Goal: Task Accomplishment & Management: Manage account settings

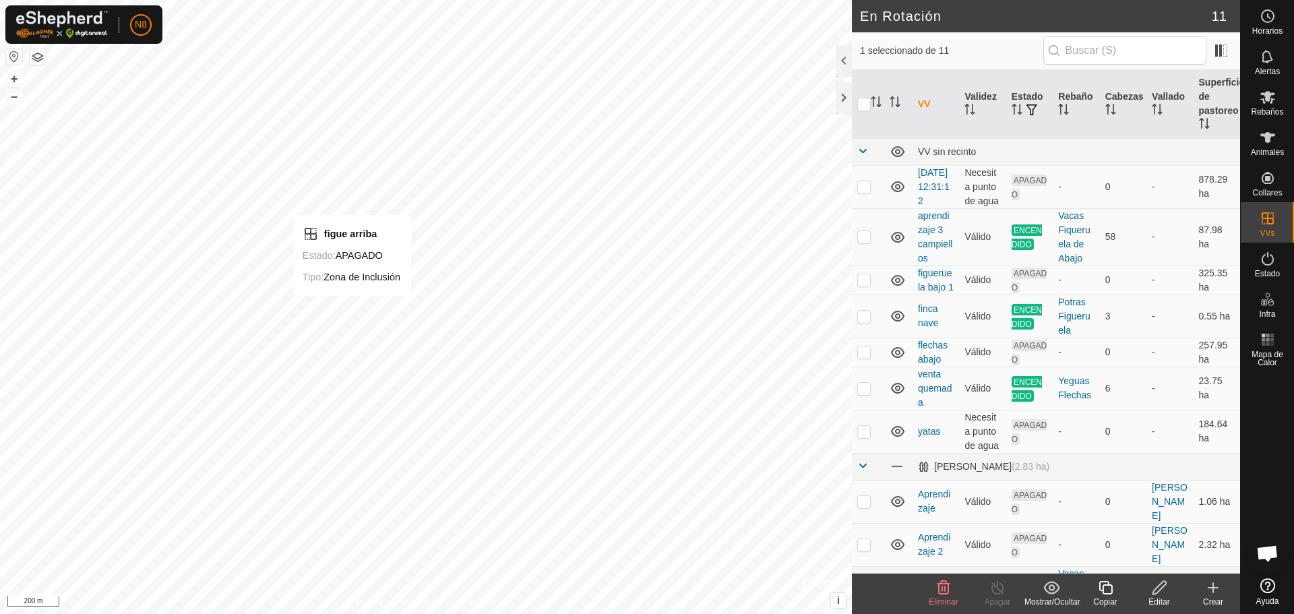
checkbox input "false"
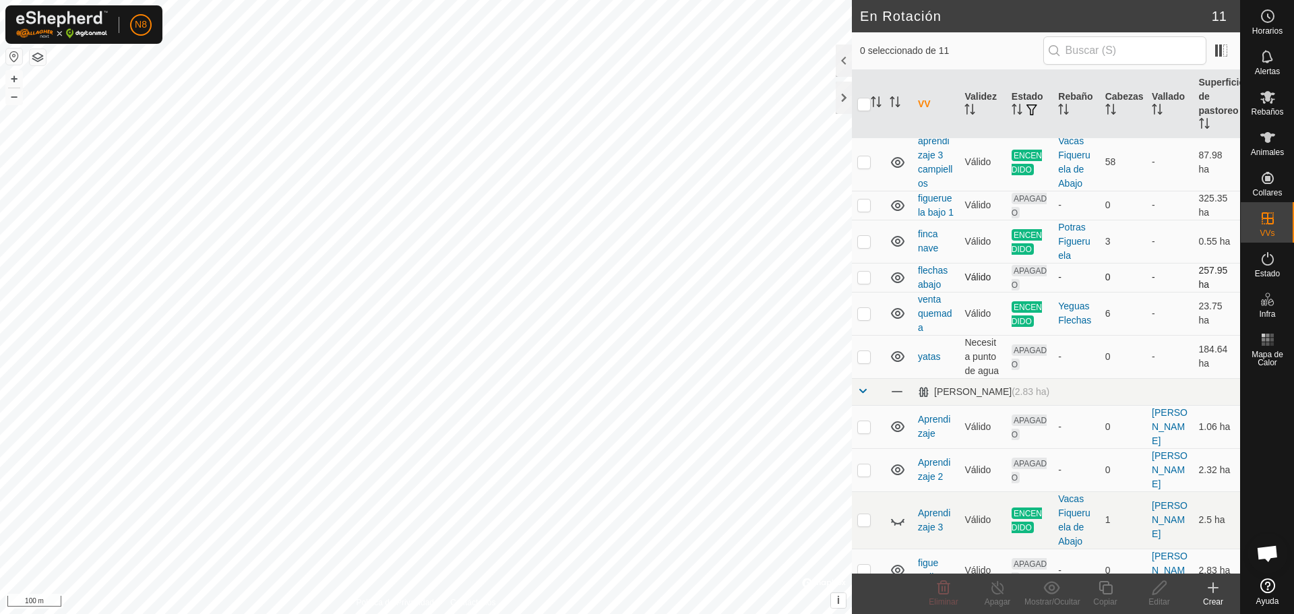
scroll to position [80, 0]
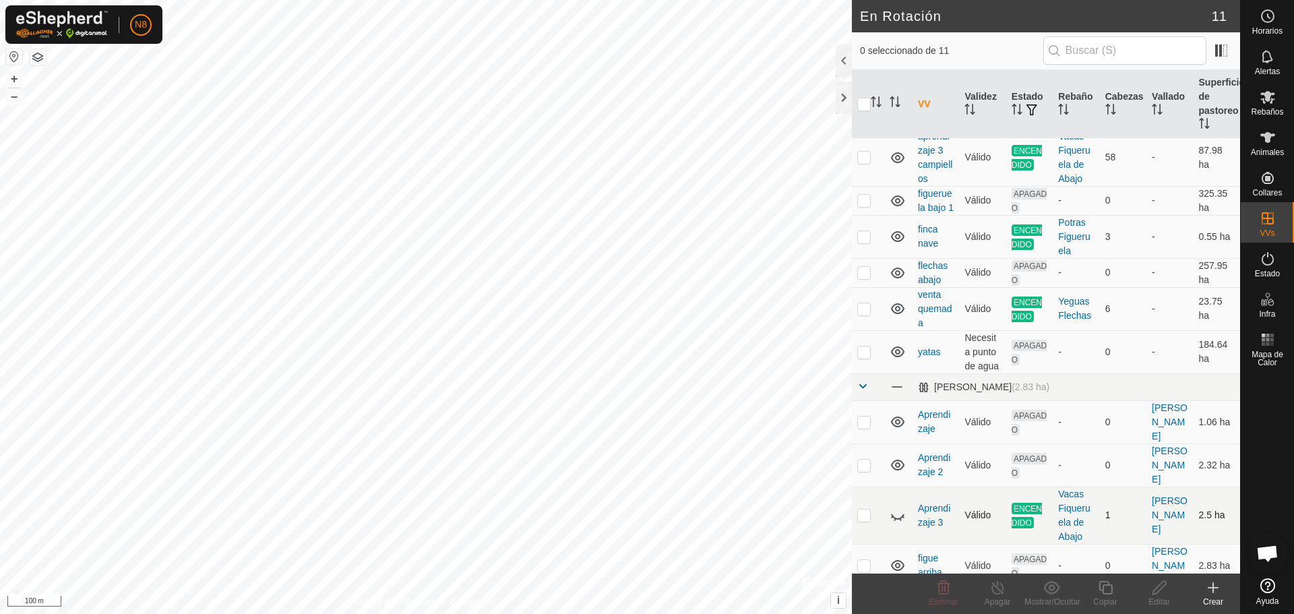
click at [899, 519] on icon at bounding box center [897, 515] width 16 height 16
click at [897, 516] on icon at bounding box center [897, 515] width 16 height 16
checkbox input "true"
click at [994, 593] on icon at bounding box center [997, 587] width 12 height 13
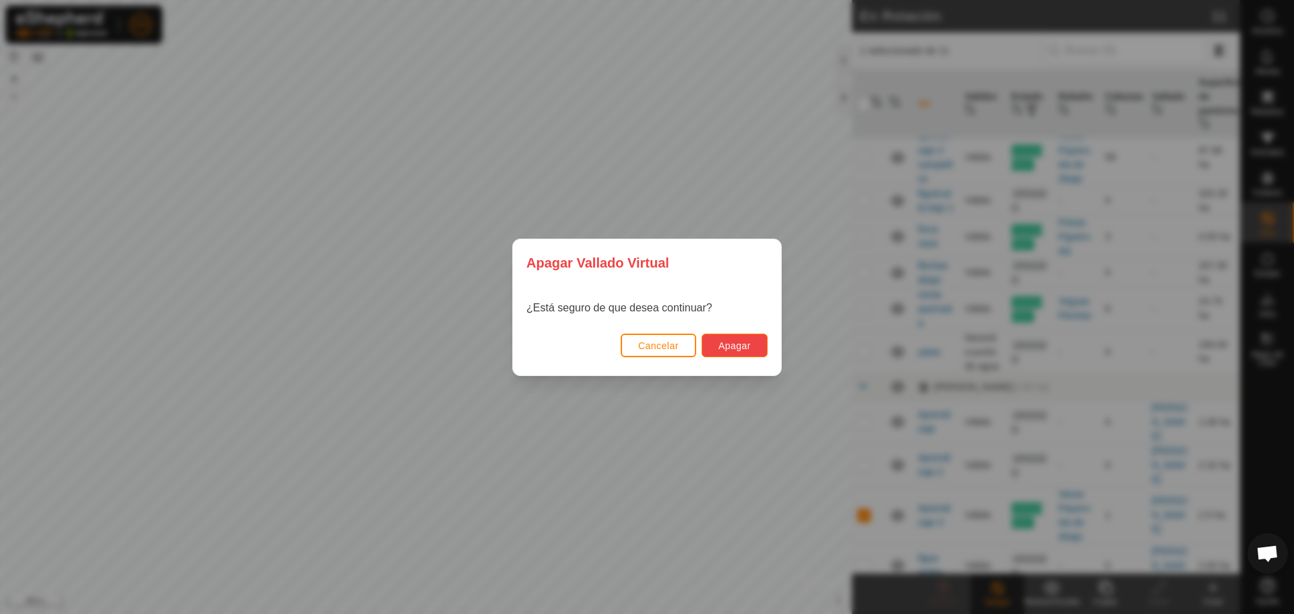
click at [744, 348] on span "Apagar" at bounding box center [734, 345] width 32 height 11
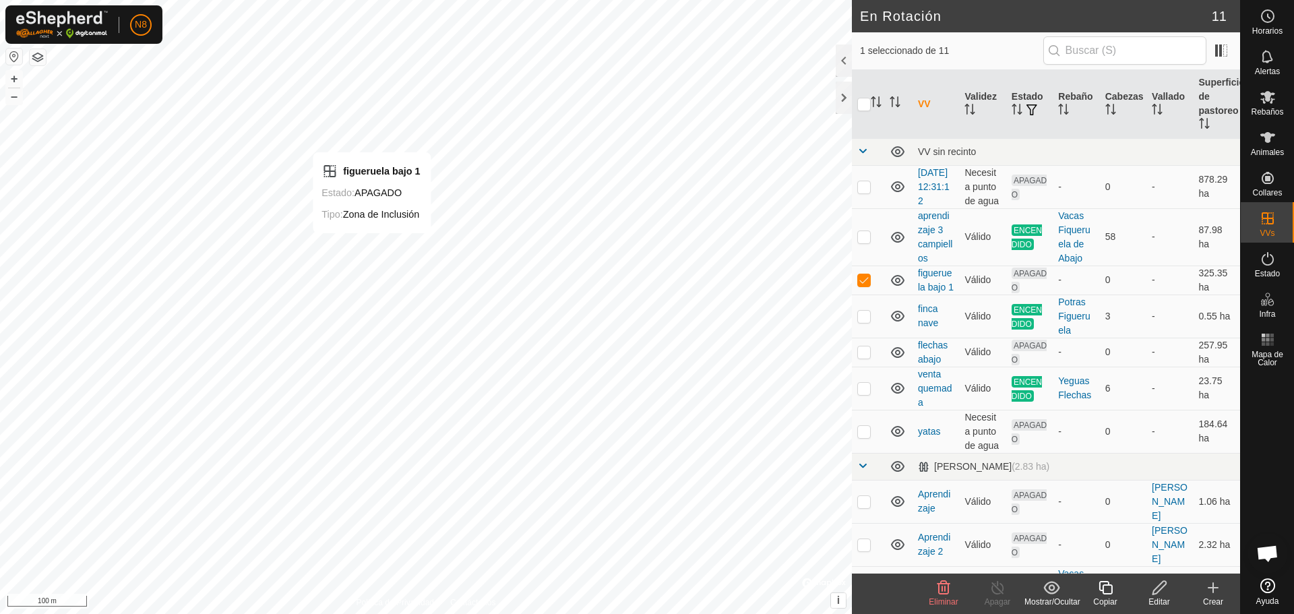
checkbox input "false"
checkbox input "true"
click at [1156, 588] on icon at bounding box center [1158, 587] width 13 height 13
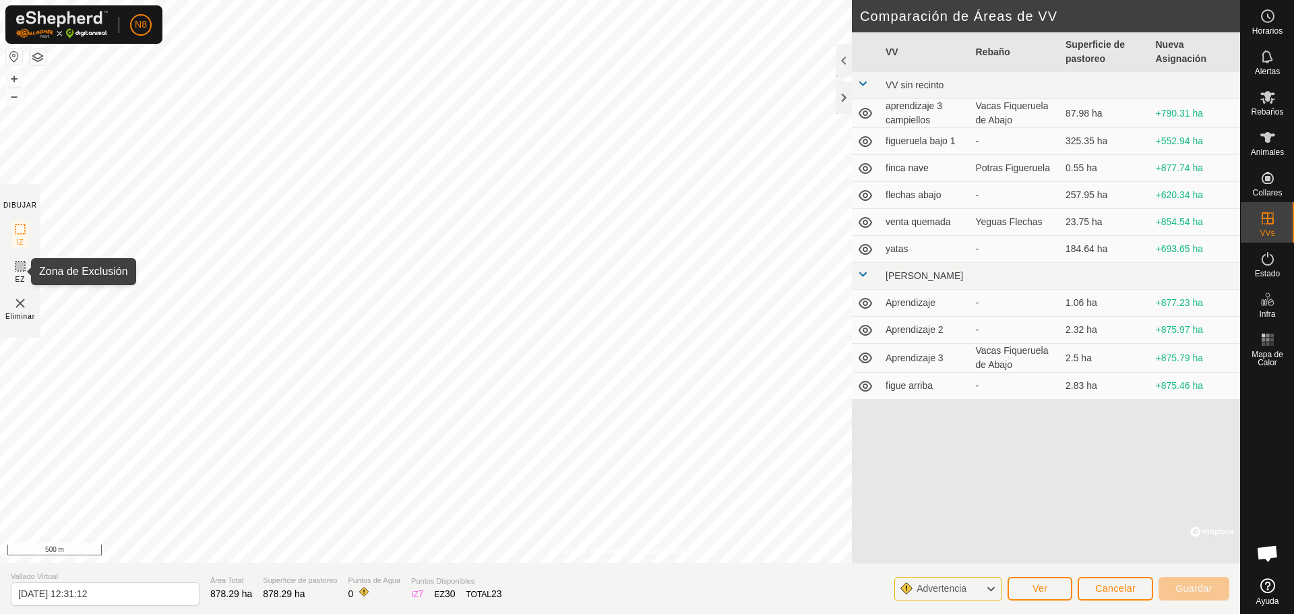
click at [21, 265] on icon at bounding box center [20, 266] width 16 height 16
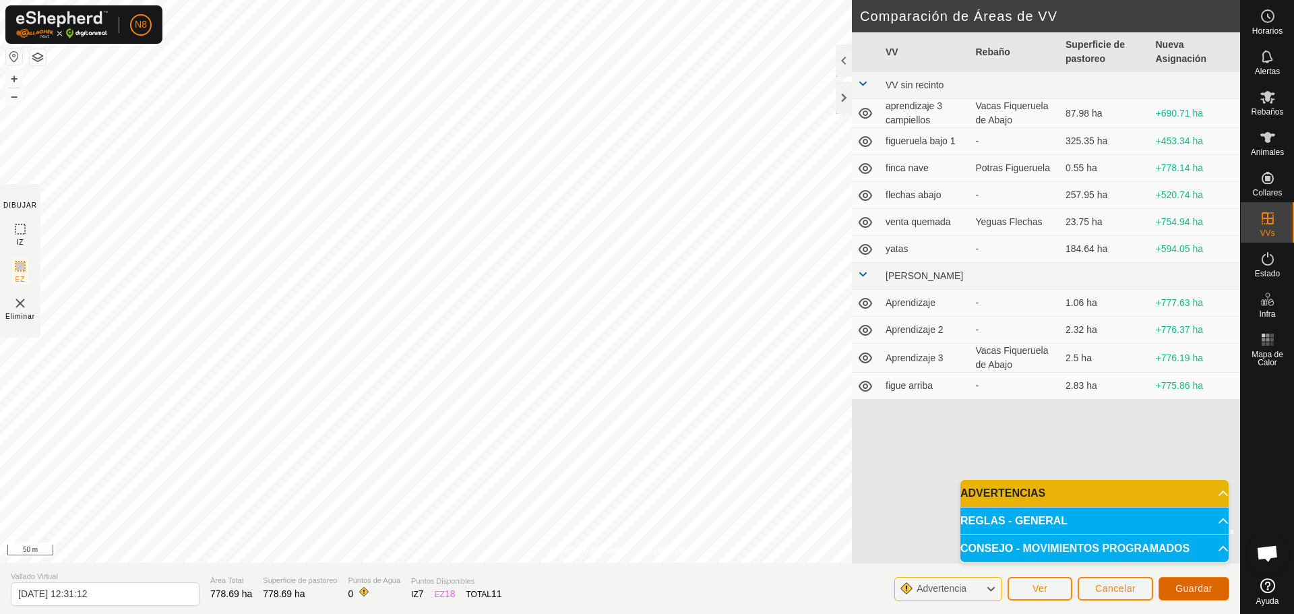
click at [1193, 585] on span "Guardar" at bounding box center [1193, 588] width 37 height 11
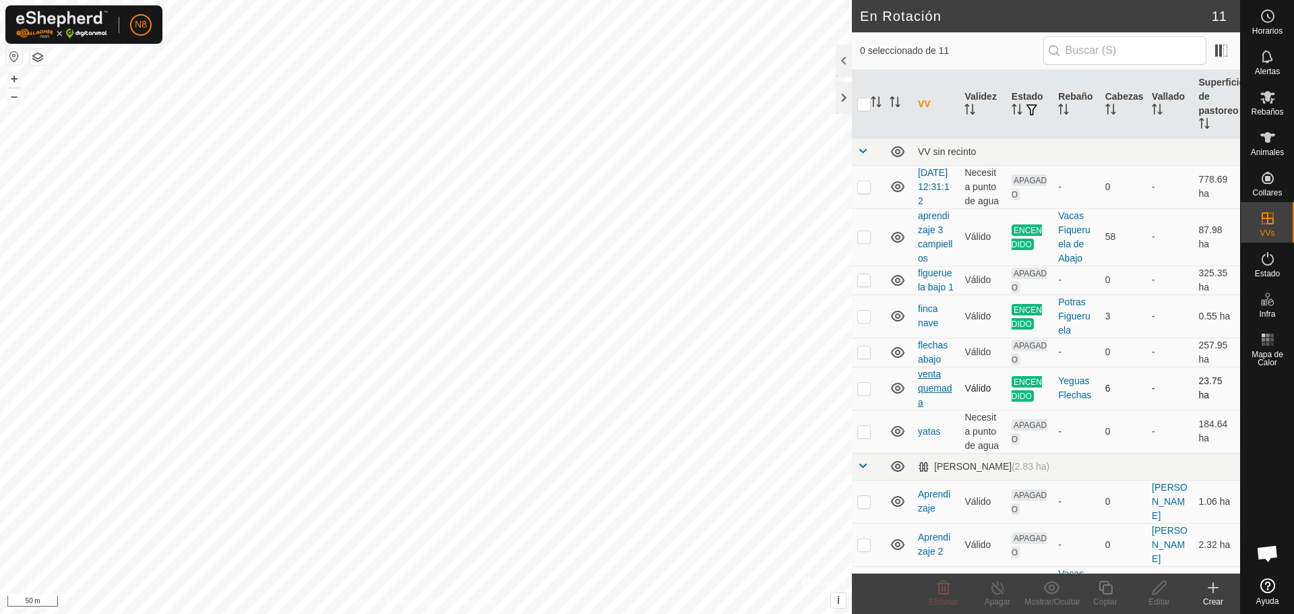
click at [922, 412] on div "En Rotación 11 0 seleccionado de 11 VV Validez Estado Rebaño [PERSON_NAME] Supe…" at bounding box center [620, 307] width 1240 height 614
click at [856, 199] on td at bounding box center [868, 186] width 32 height 43
checkbox input "true"
click at [1162, 596] on div "Editar" at bounding box center [1159, 602] width 54 height 12
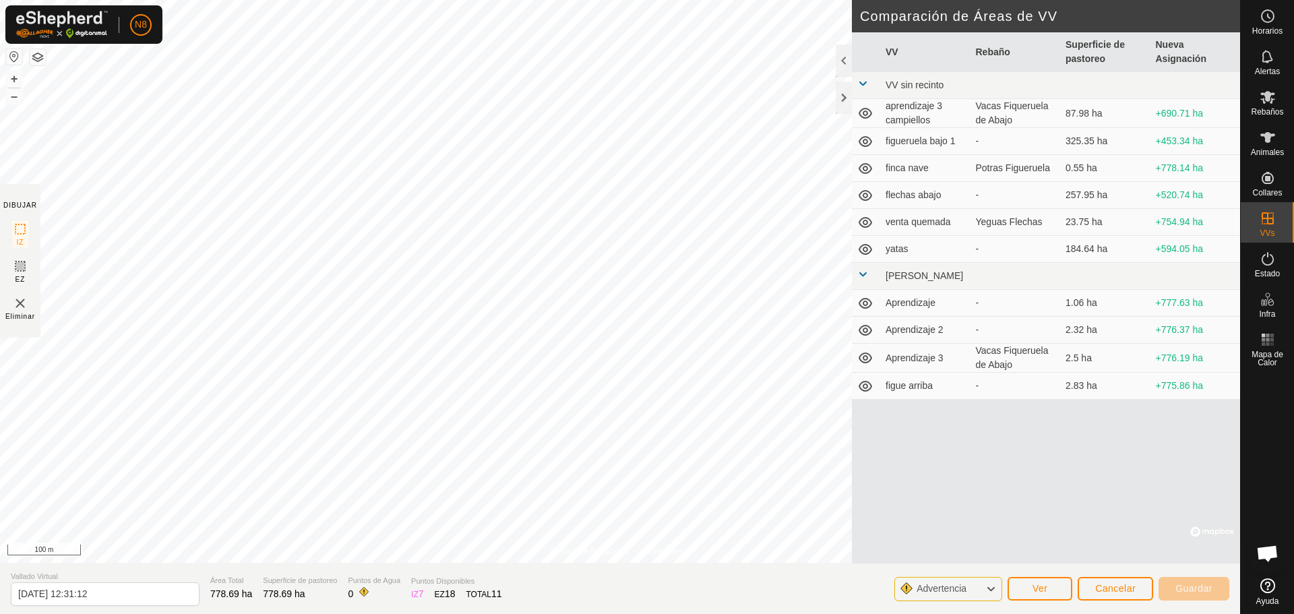
click at [11, 270] on section "DIBUJAR IZ EZ Eliminar" at bounding box center [20, 261] width 40 height 154
click at [17, 264] on icon at bounding box center [20, 266] width 16 height 16
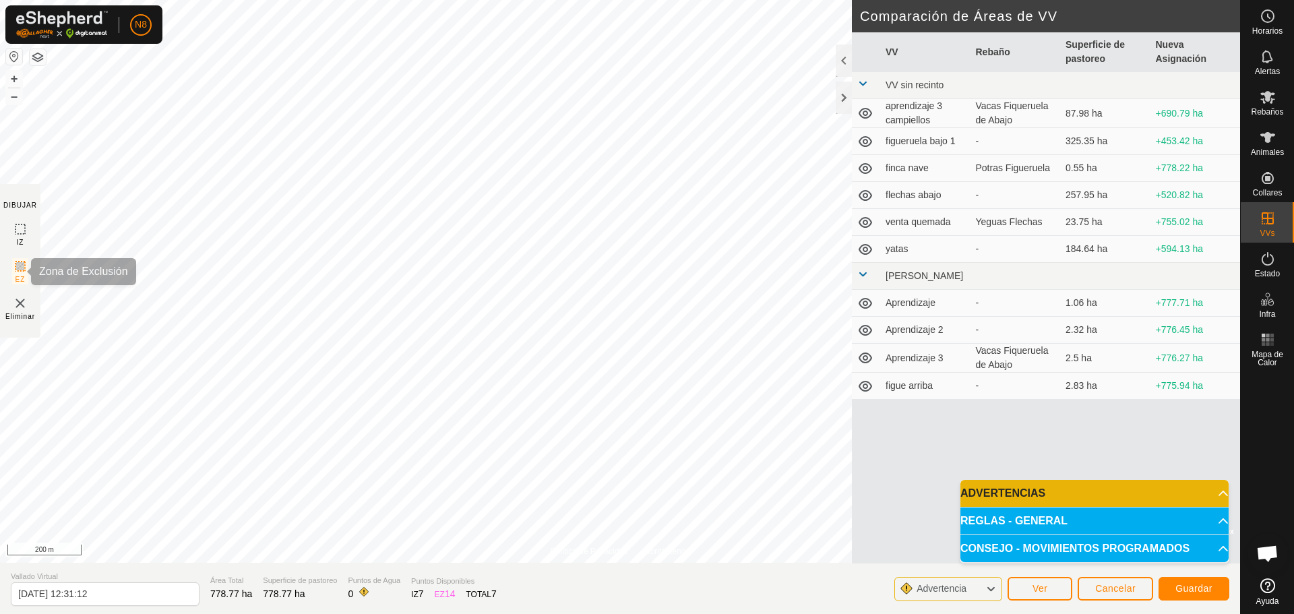
click at [18, 269] on icon at bounding box center [20, 266] width 8 height 8
click at [15, 267] on icon at bounding box center [20, 266] width 16 height 16
click at [1207, 591] on span "Guardar" at bounding box center [1193, 588] width 37 height 11
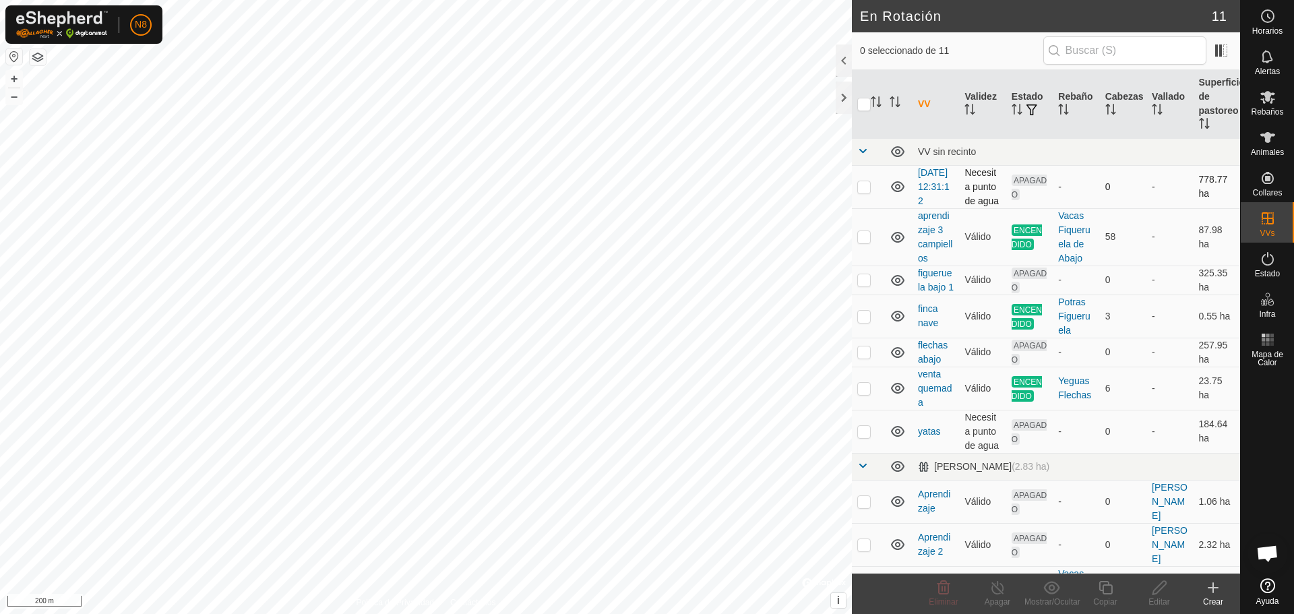
click at [864, 192] on p-checkbox at bounding box center [863, 186] width 13 height 11
checkbox input "true"
click at [1167, 602] on div "Editar" at bounding box center [1159, 602] width 54 height 12
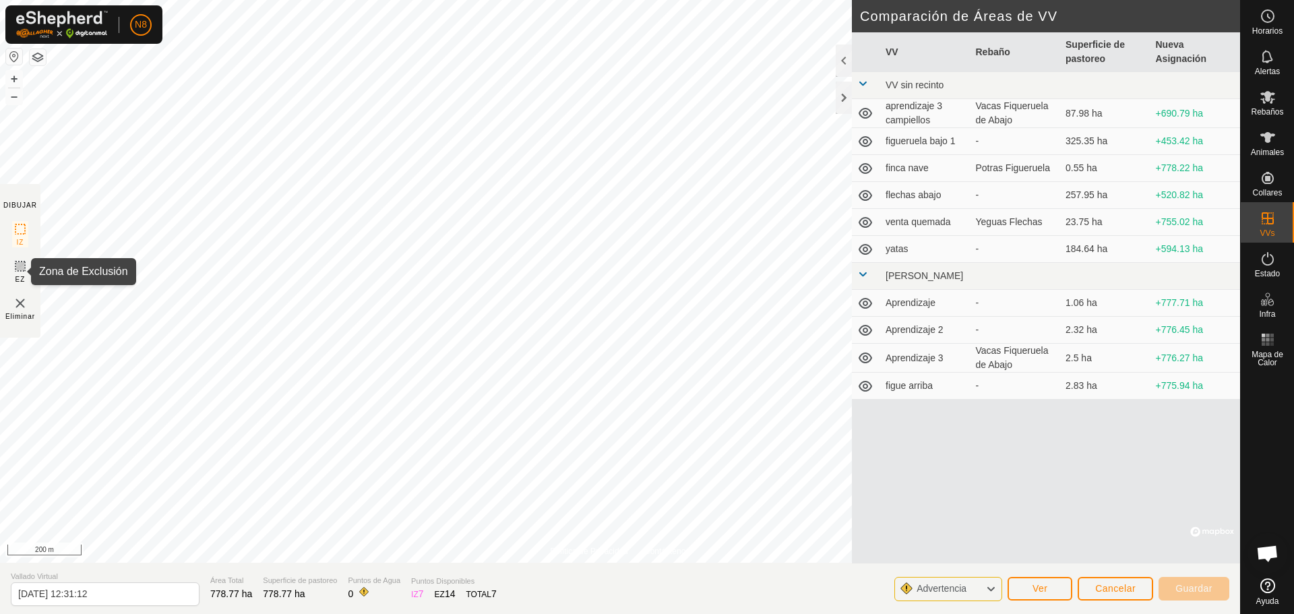
click at [18, 265] on div "N8 Horarios Alertas Rebaños Animales Collares VVs Estado Infra Mapa de Calor Ay…" at bounding box center [647, 307] width 1294 height 614
click at [22, 268] on icon at bounding box center [20, 266] width 16 height 16
click at [969, 597] on span "Advertencia" at bounding box center [946, 589] width 61 height 18
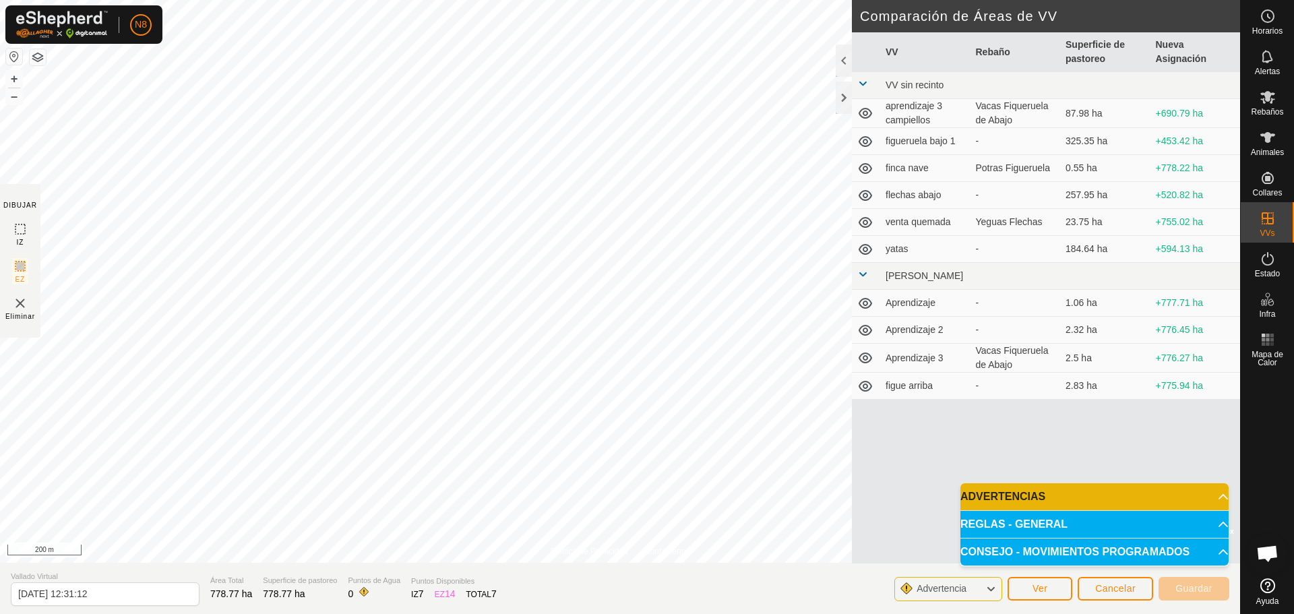
click at [966, 587] on span "Advertencia" at bounding box center [941, 588] width 50 height 11
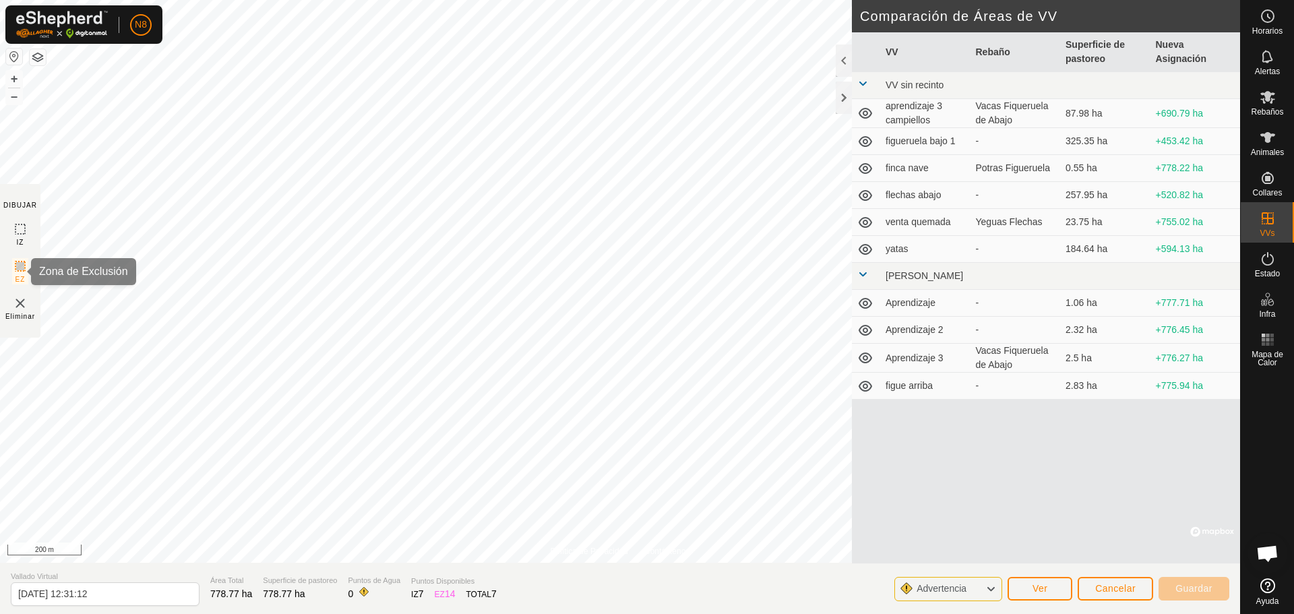
click at [16, 270] on icon at bounding box center [20, 266] width 16 height 16
click at [20, 224] on rect at bounding box center [20, 229] width 11 height 11
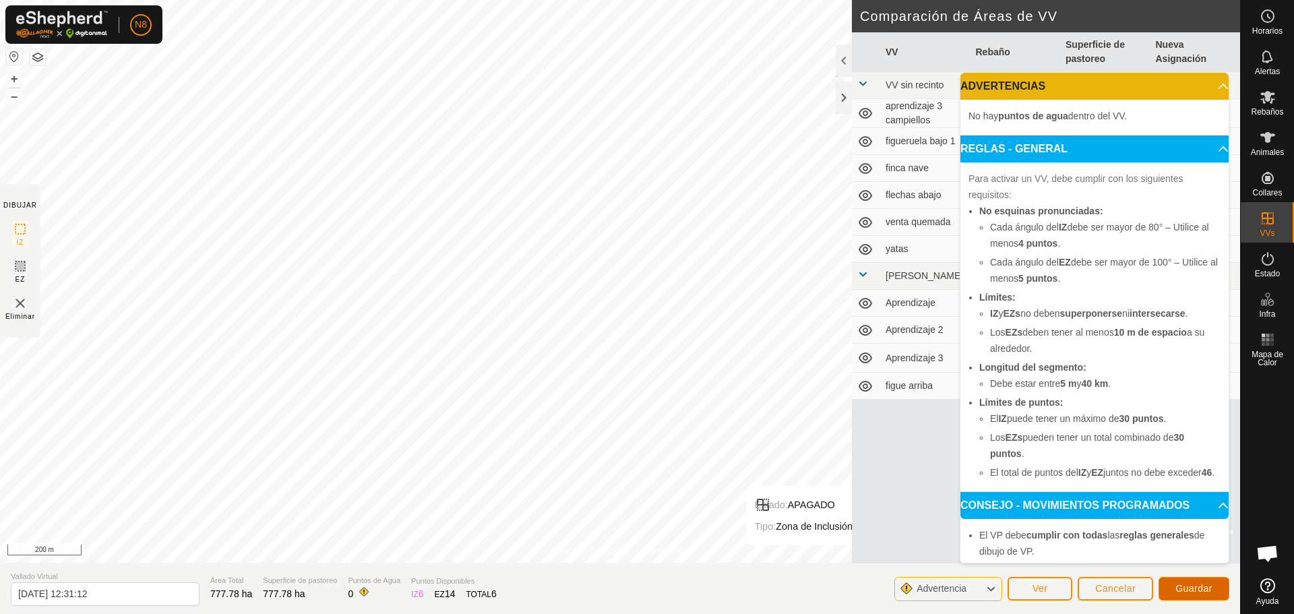
click at [1200, 587] on span "Guardar" at bounding box center [1193, 588] width 37 height 11
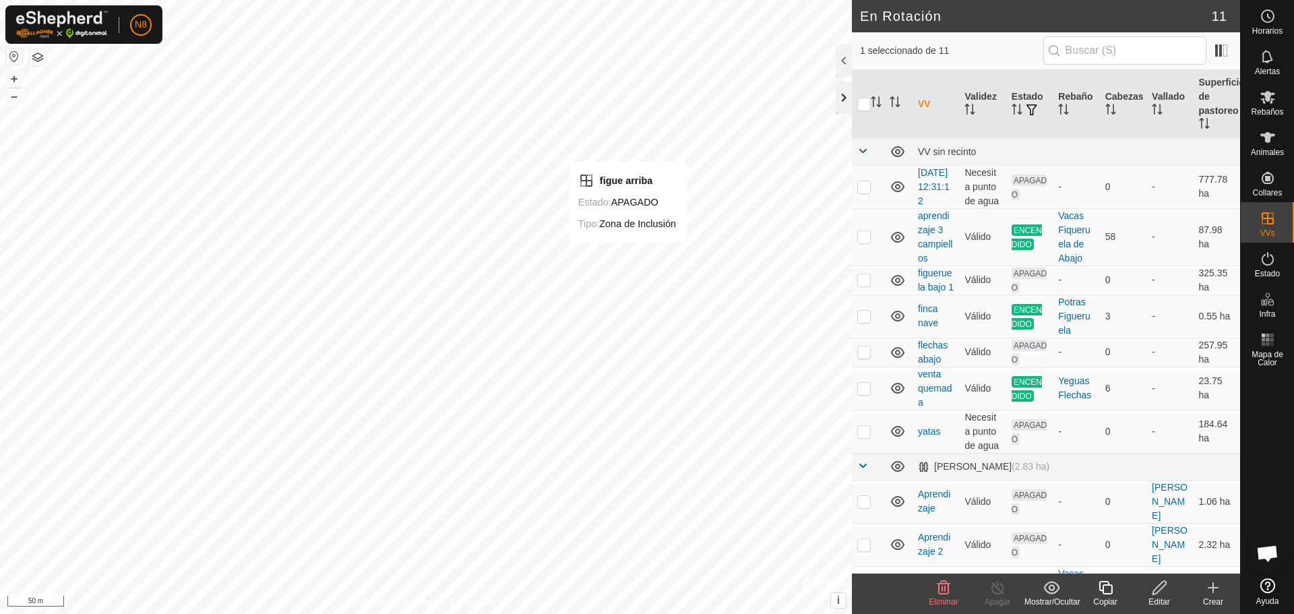
checkbox input "false"
checkbox input "true"
click at [1151, 581] on edit-svg-icon at bounding box center [1159, 587] width 54 height 16
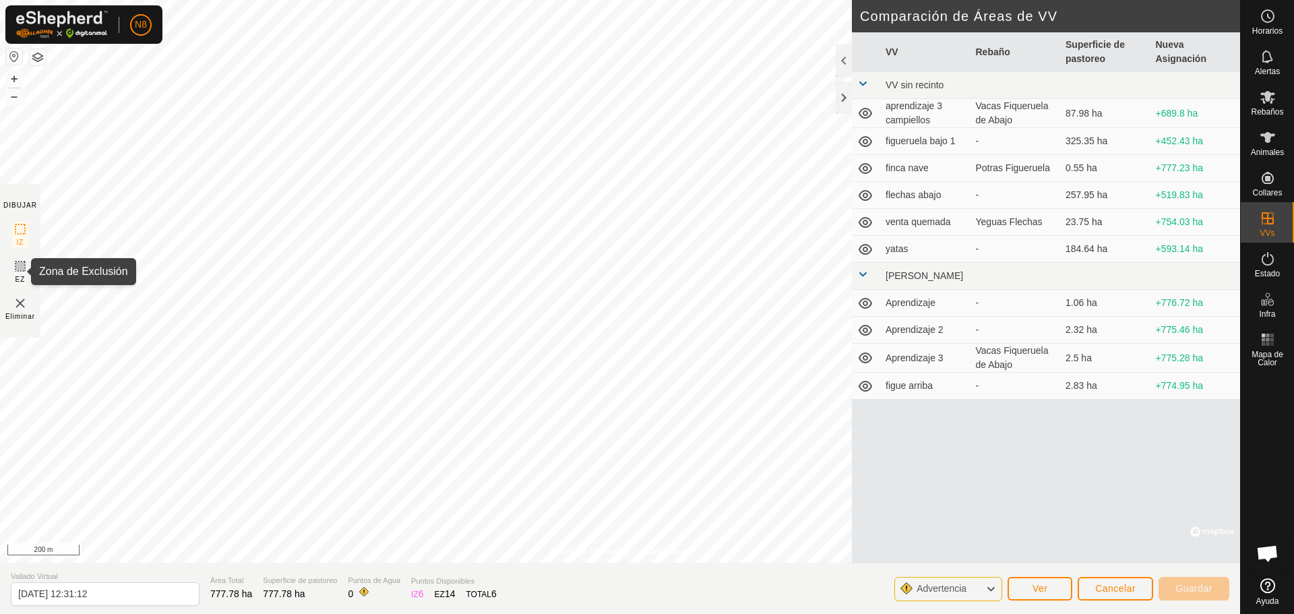
click at [16, 274] on icon at bounding box center [20, 266] width 16 height 16
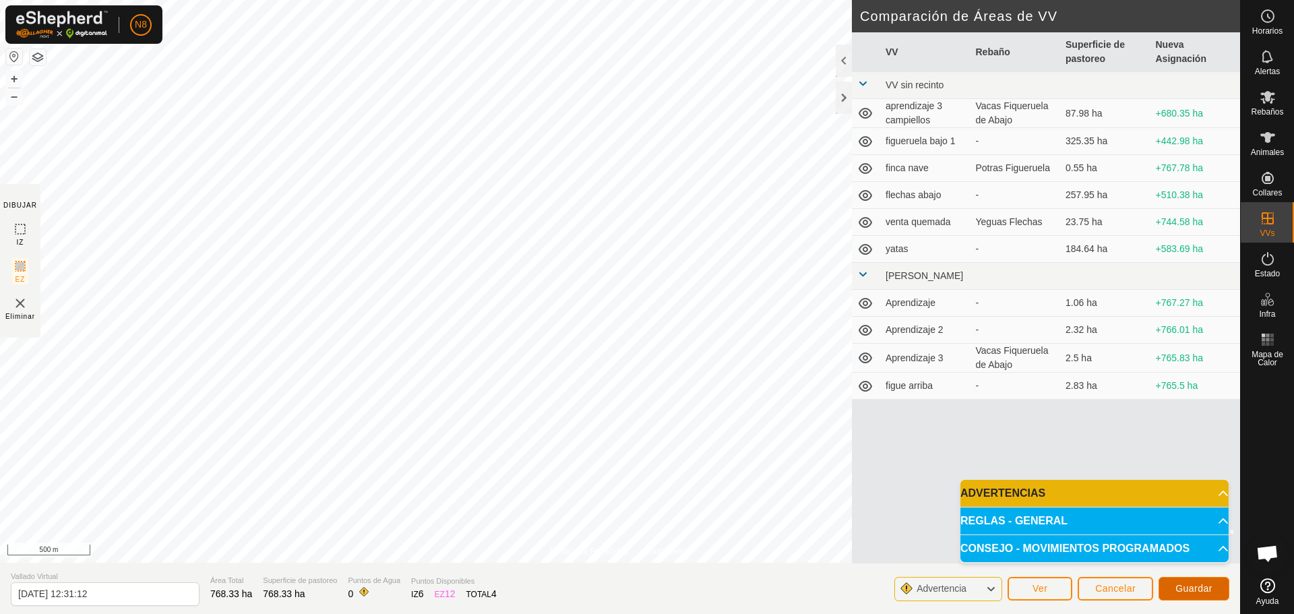
click at [1191, 593] on span "Guardar" at bounding box center [1193, 588] width 37 height 11
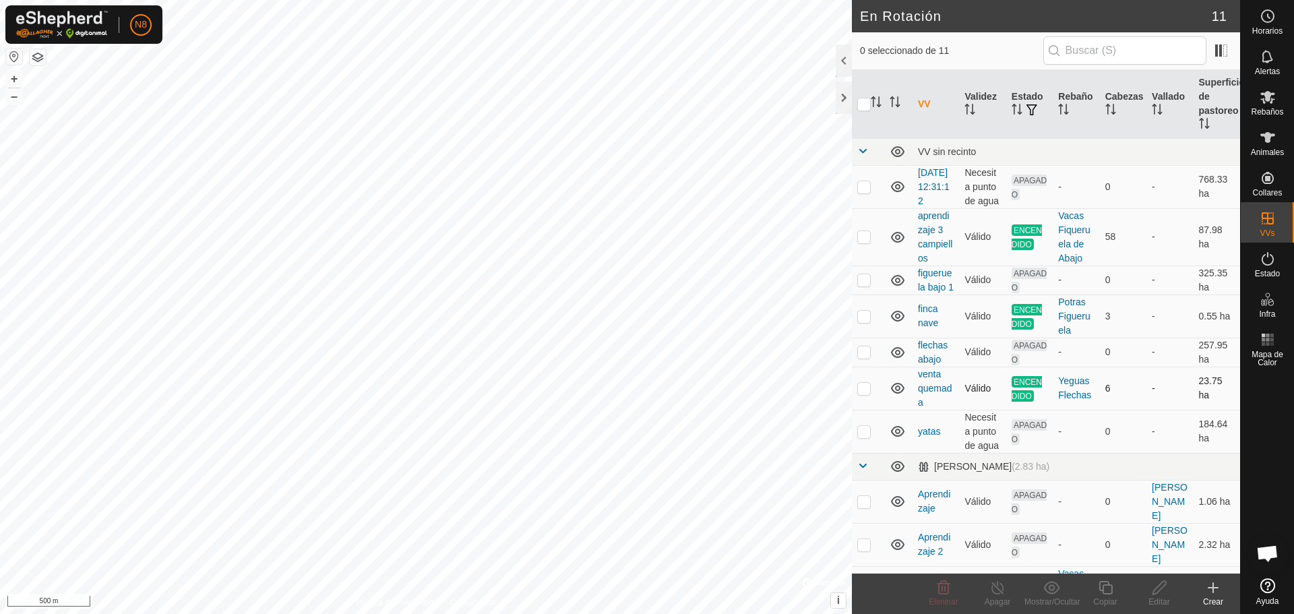
checkbox input "true"
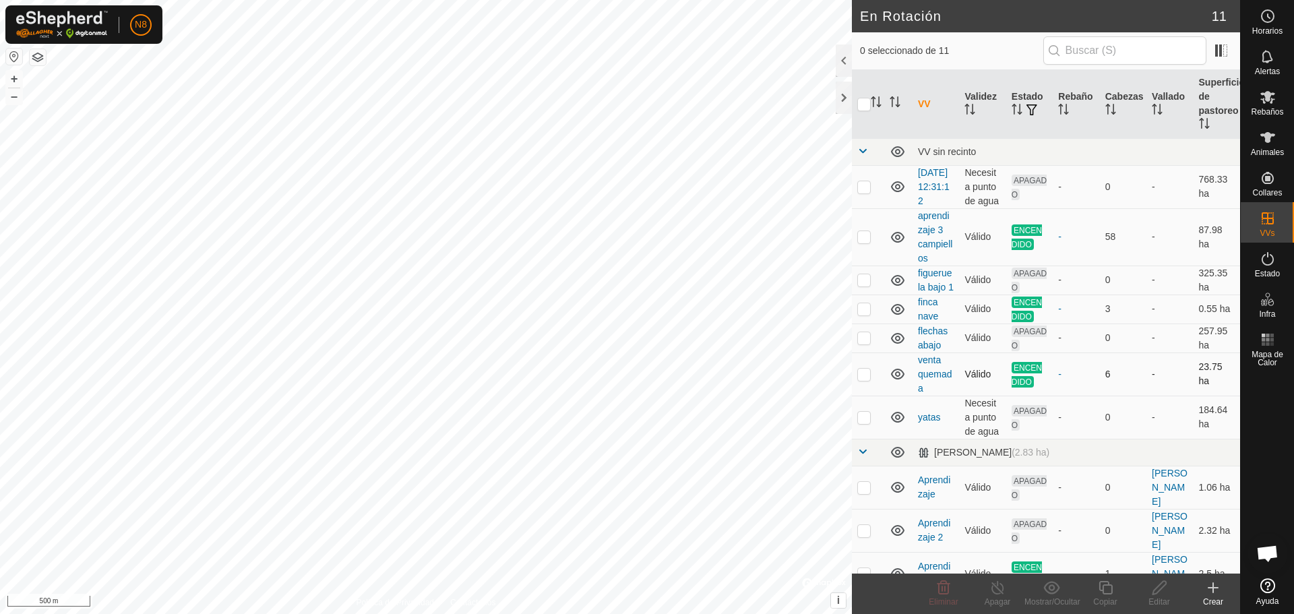
checkbox input "true"
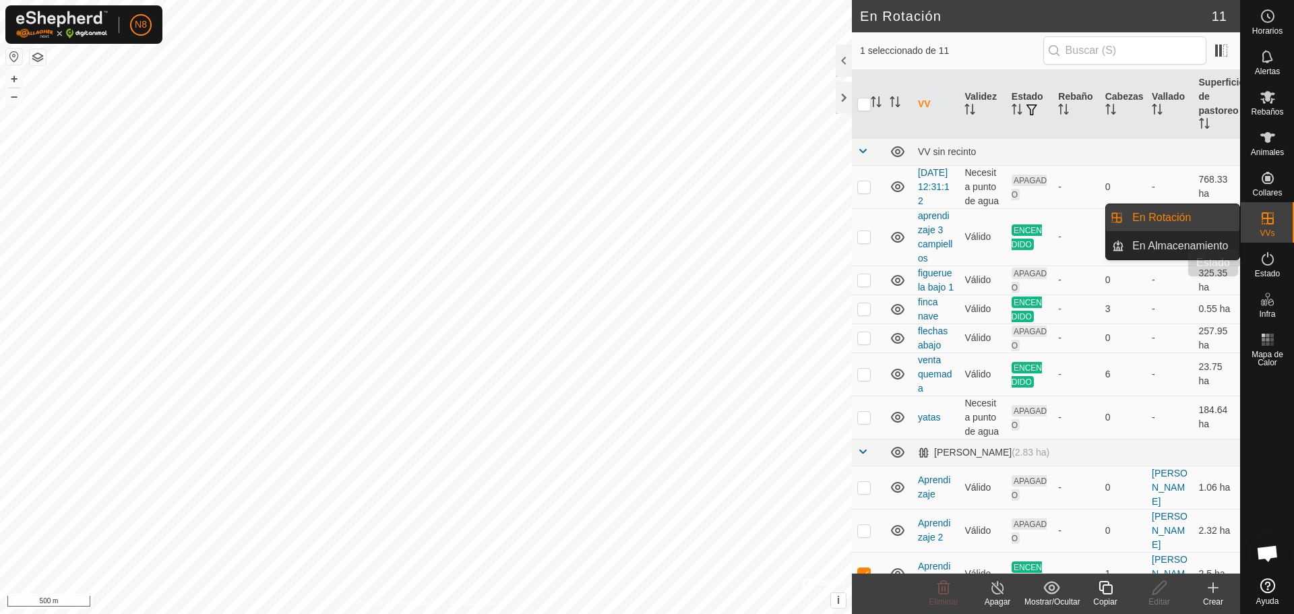
click at [1269, 258] on icon at bounding box center [1267, 259] width 16 height 16
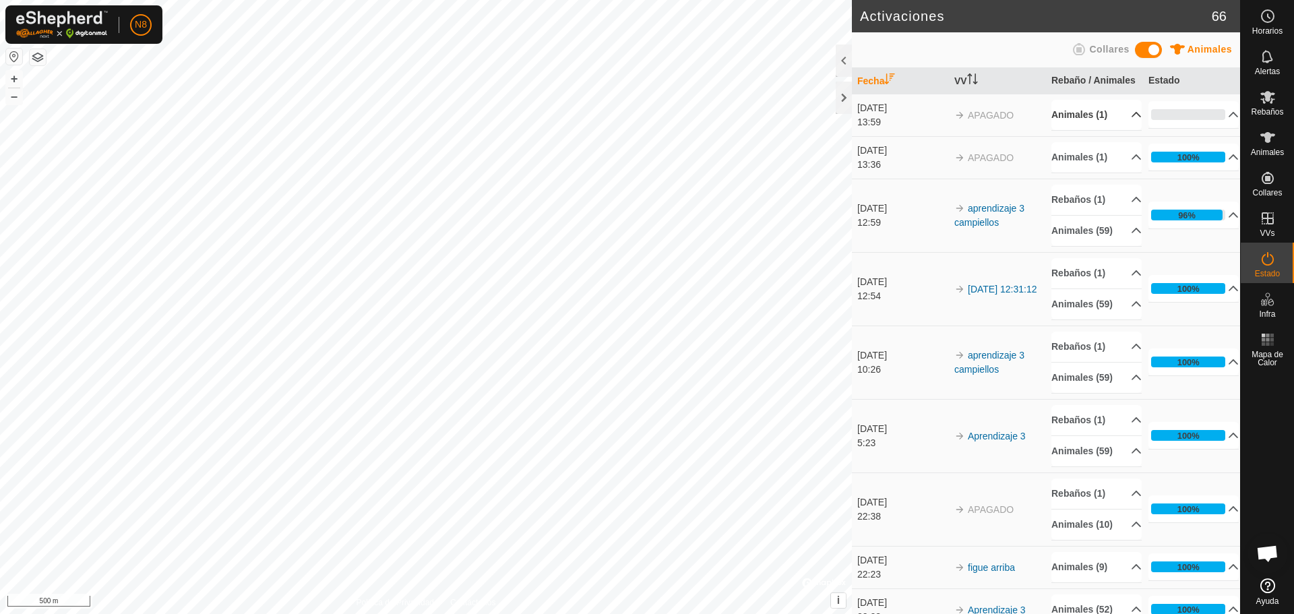
click at [1081, 127] on p-accordion-header "Animales (1)" at bounding box center [1096, 115] width 90 height 30
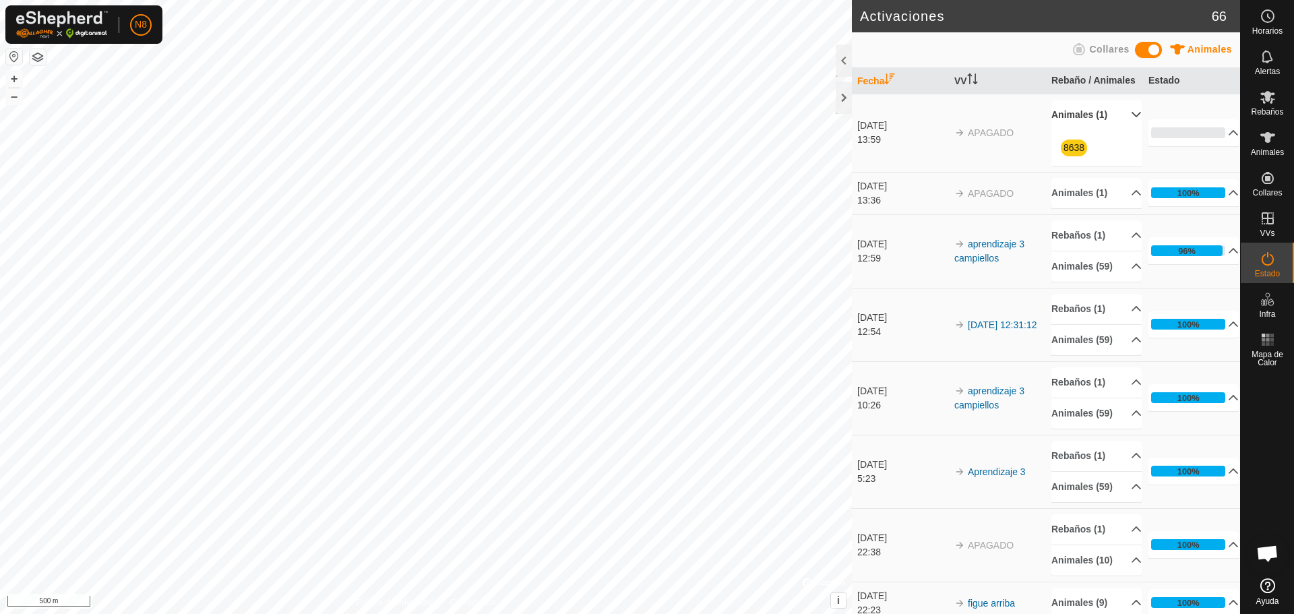
click at [1078, 121] on p-accordion-header "Animales (1)" at bounding box center [1096, 115] width 90 height 30
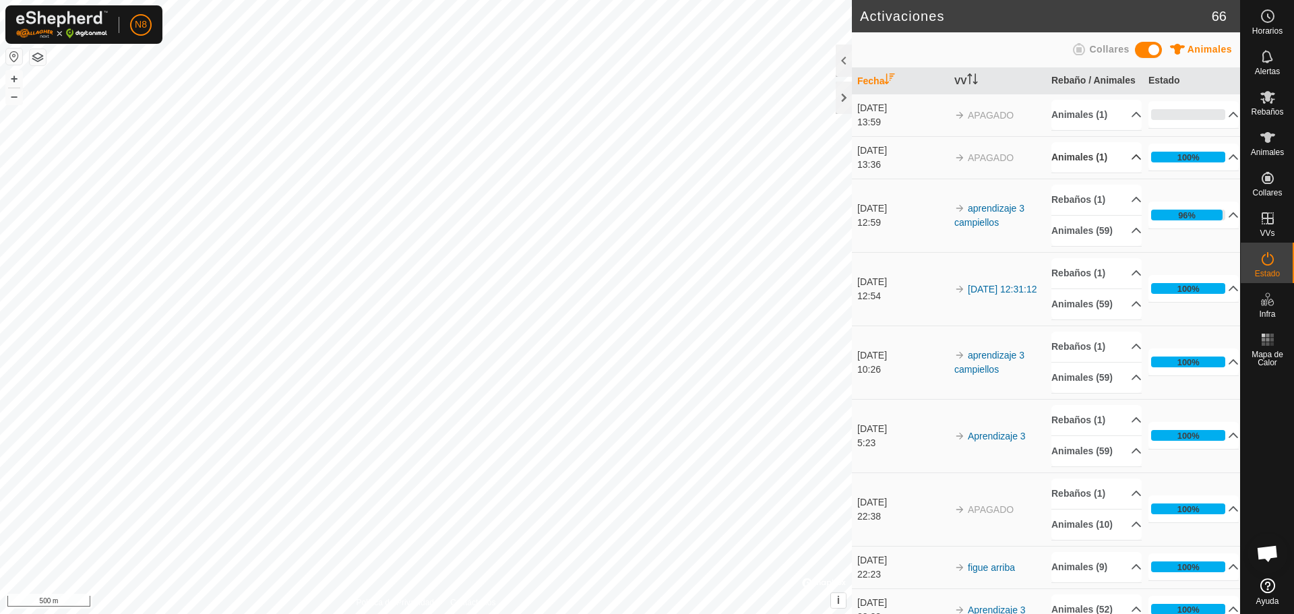
click at [1082, 169] on p-accordion-header "Animales (1)" at bounding box center [1096, 157] width 90 height 30
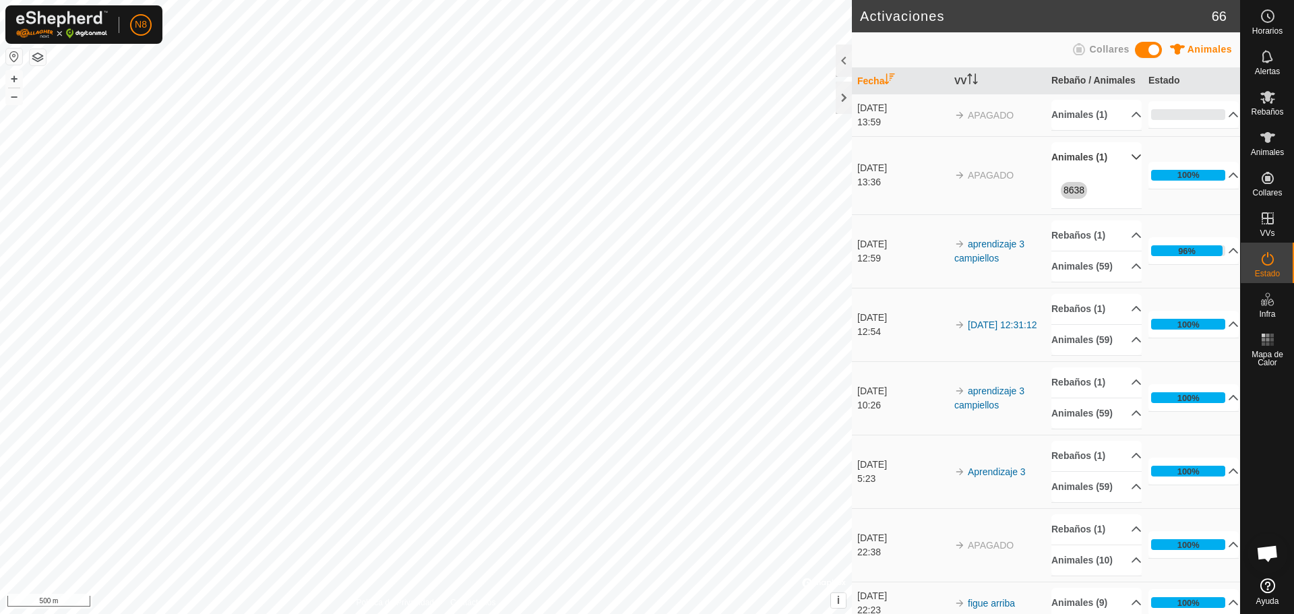
click at [1085, 166] on p-accordion-header "Animales (1)" at bounding box center [1096, 157] width 90 height 30
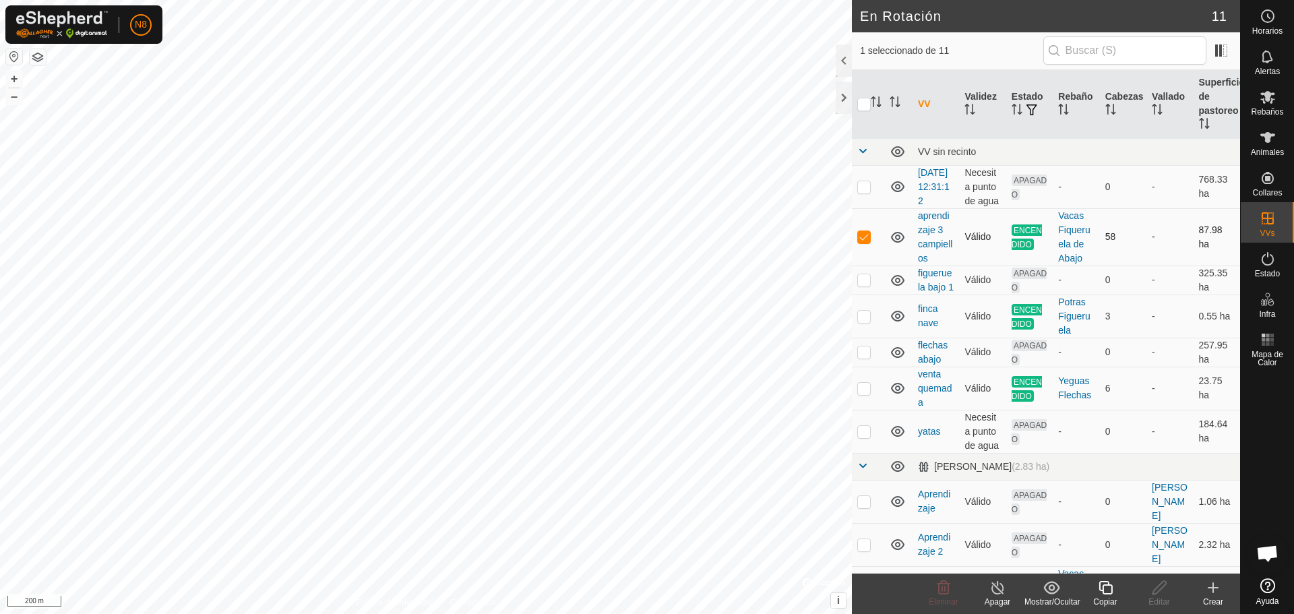
click at [858, 242] on p-checkbox at bounding box center [863, 236] width 13 height 11
checkbox input "false"
checkbox input "true"
click at [1158, 598] on div "Editar" at bounding box center [1159, 602] width 54 height 12
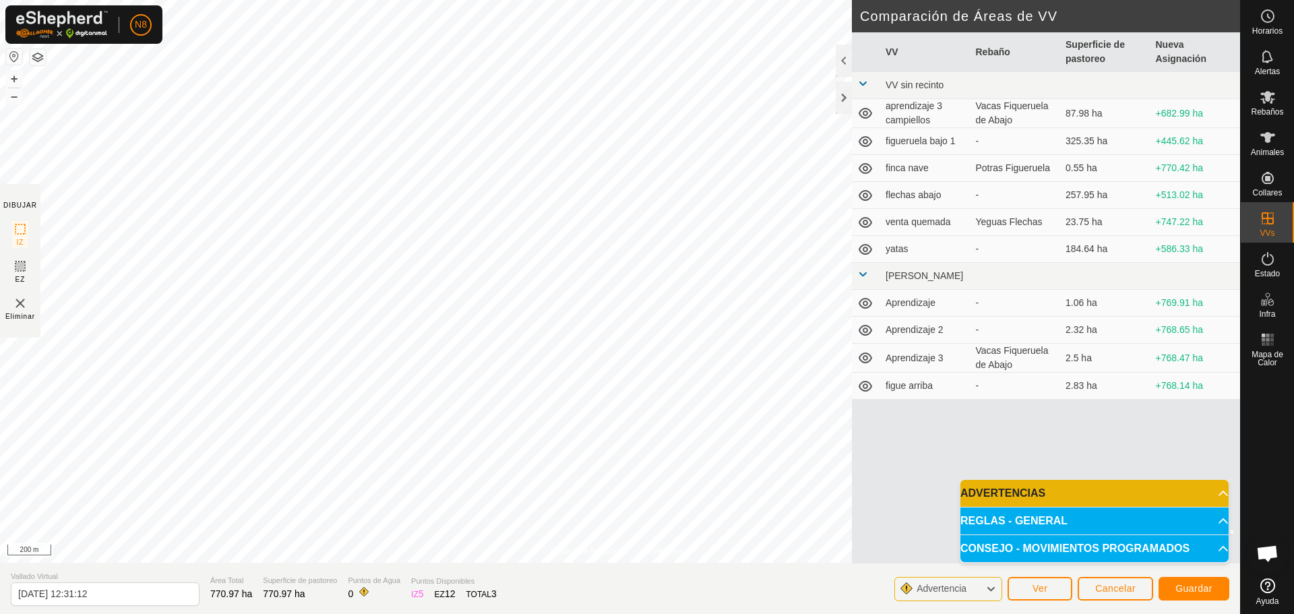
click at [648, 588] on div "Política de Privacidad Contáctenos Estado: APAGADO Tipo: Zona de Inclusión + – …" at bounding box center [620, 307] width 1240 height 614
click at [1194, 583] on span "Guardar" at bounding box center [1193, 588] width 37 height 11
